Goal: Navigation & Orientation: Find specific page/section

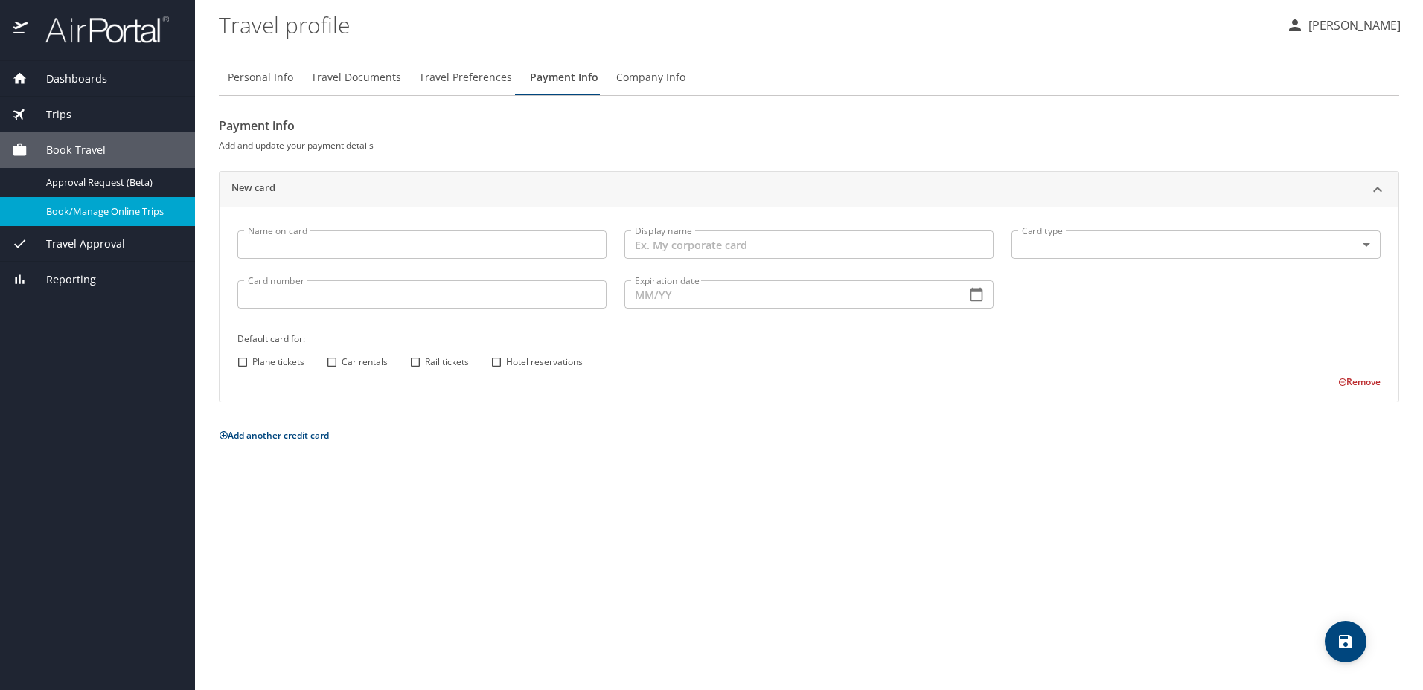
click at [53, 110] on span "Trips" at bounding box center [50, 114] width 44 height 16
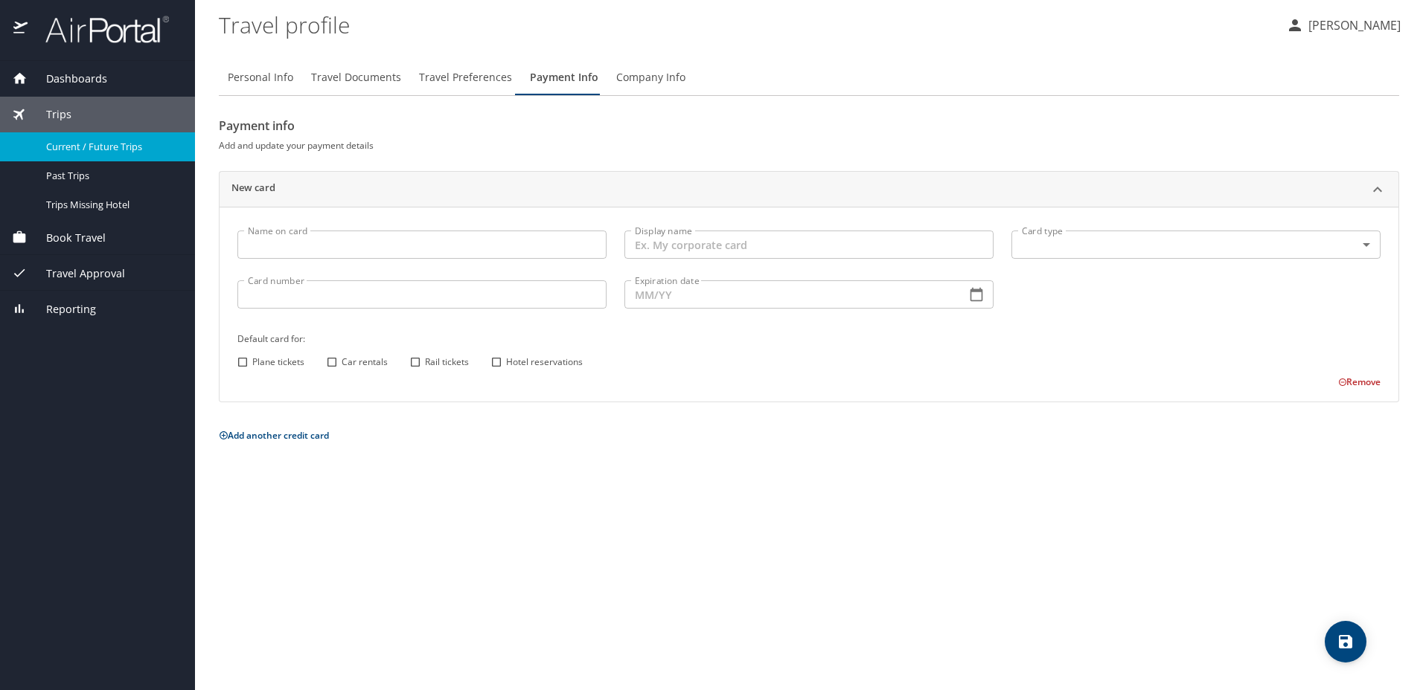
click at [84, 152] on span "Current / Future Trips" at bounding box center [111, 147] width 131 height 14
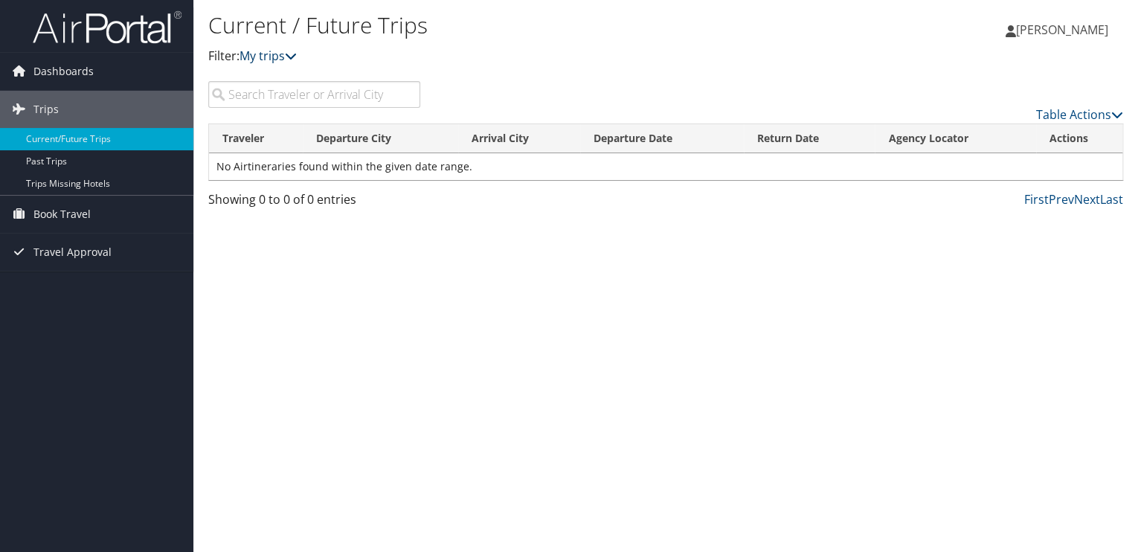
click at [295, 56] on icon at bounding box center [291, 56] width 12 height 12
click at [254, 66] on ul at bounding box center [341, 66] width 197 height 1
click at [297, 54] on icon at bounding box center [291, 56] width 12 height 12
click at [59, 74] on span "Dashboards" at bounding box center [63, 71] width 60 height 37
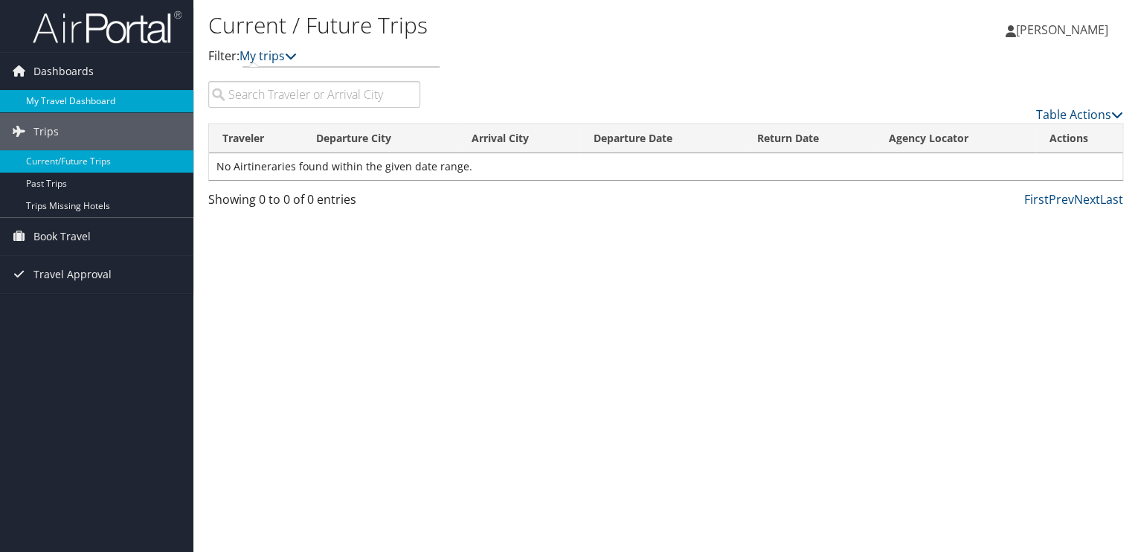
click at [49, 98] on link "My Travel Dashboard" at bounding box center [96, 101] width 193 height 22
